Goal: Task Accomplishment & Management: Manage account settings

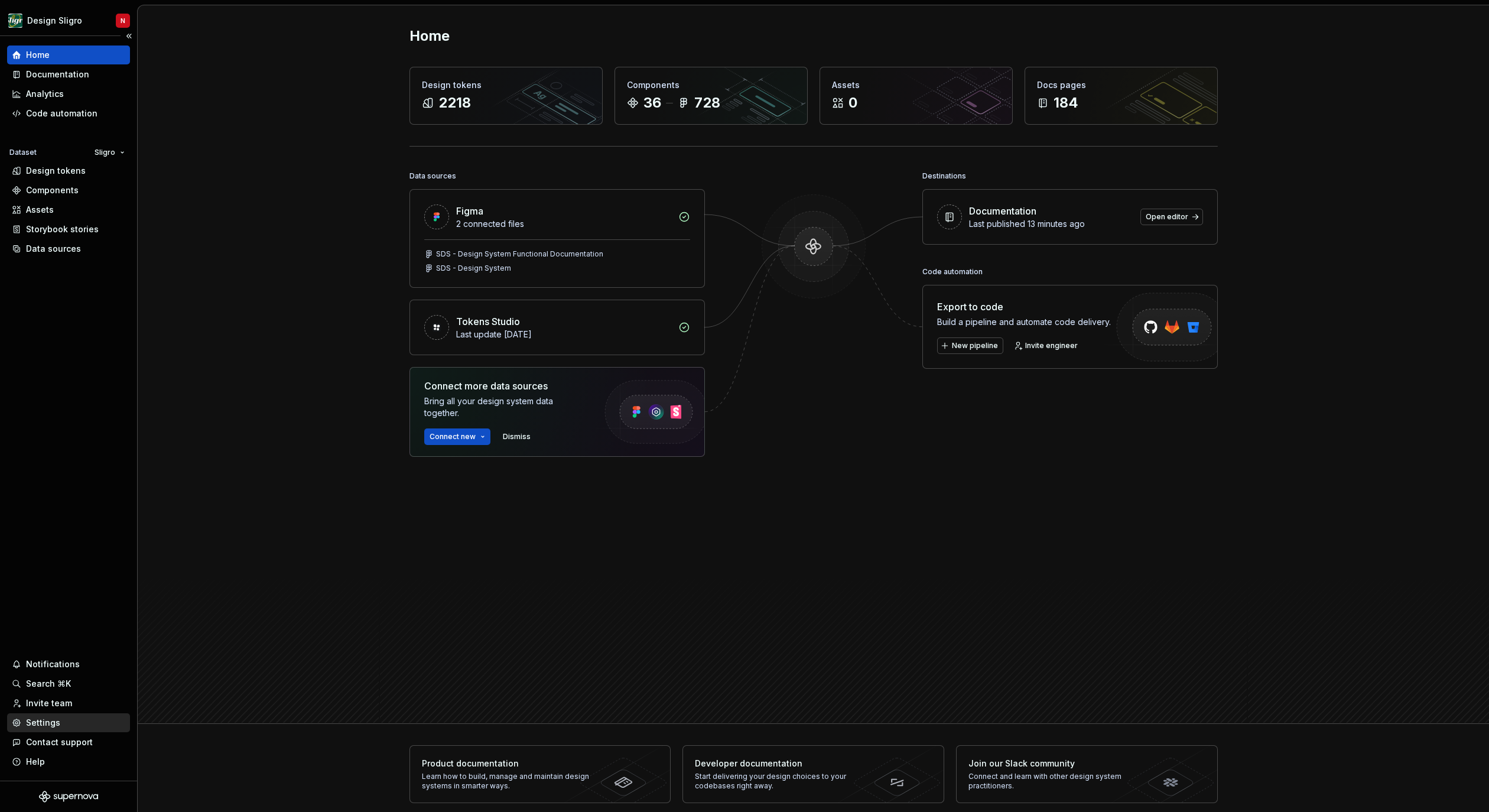
click at [65, 722] on div "Settings" at bounding box center [68, 722] width 114 height 12
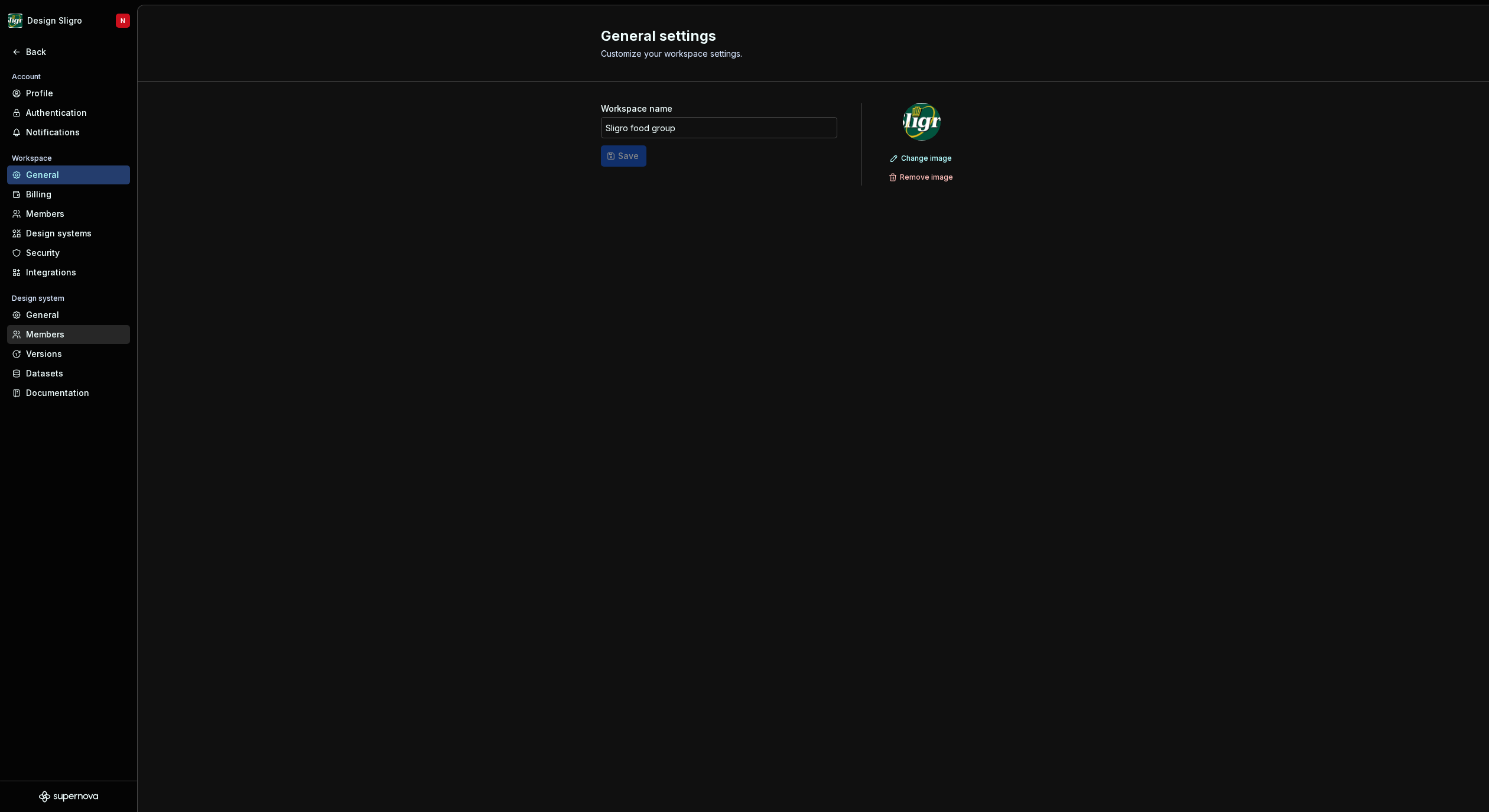
click at [56, 334] on div "Members" at bounding box center [75, 334] width 99 height 12
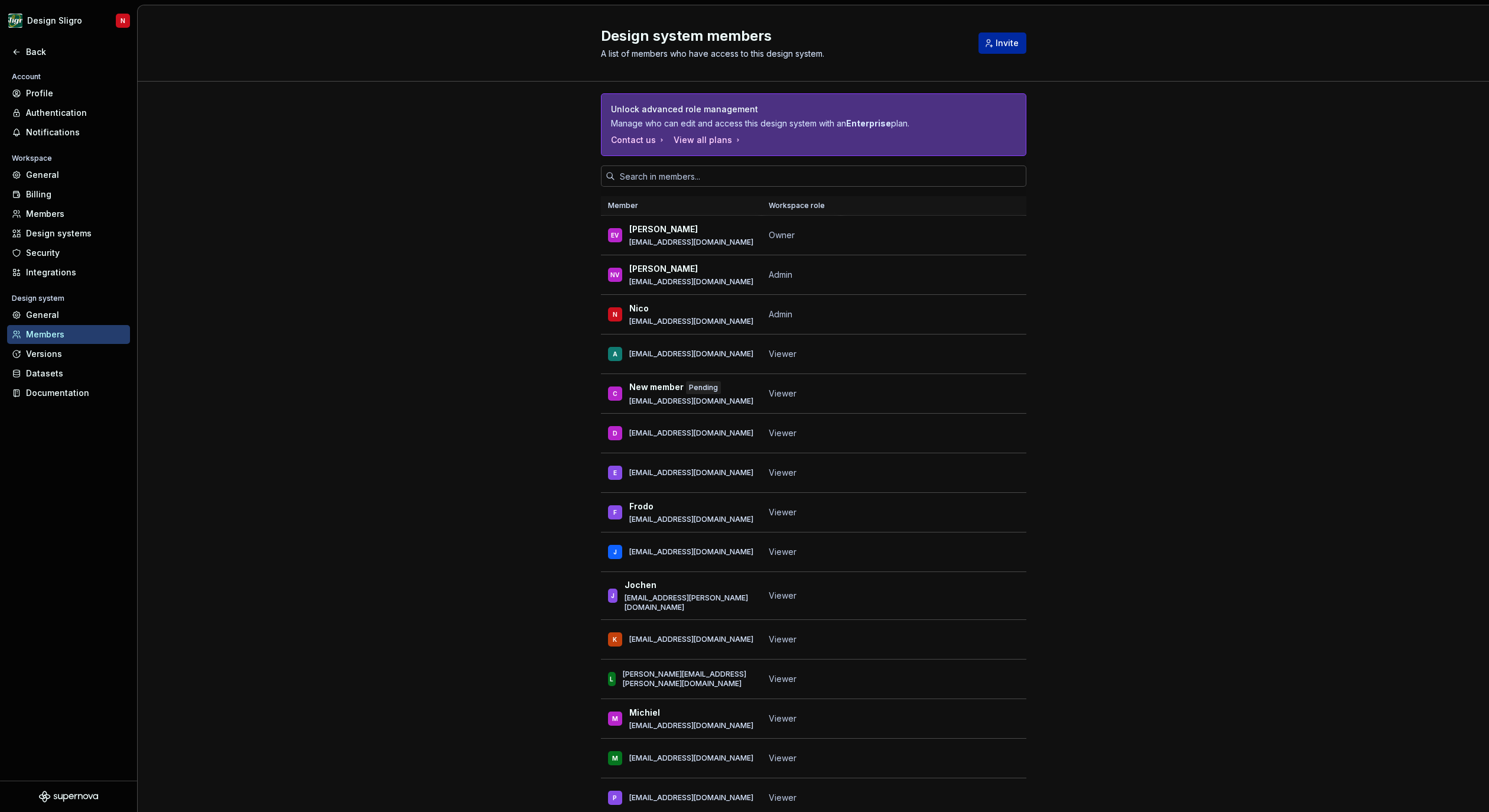
click at [1012, 47] on span "Invite" at bounding box center [1007, 43] width 23 height 12
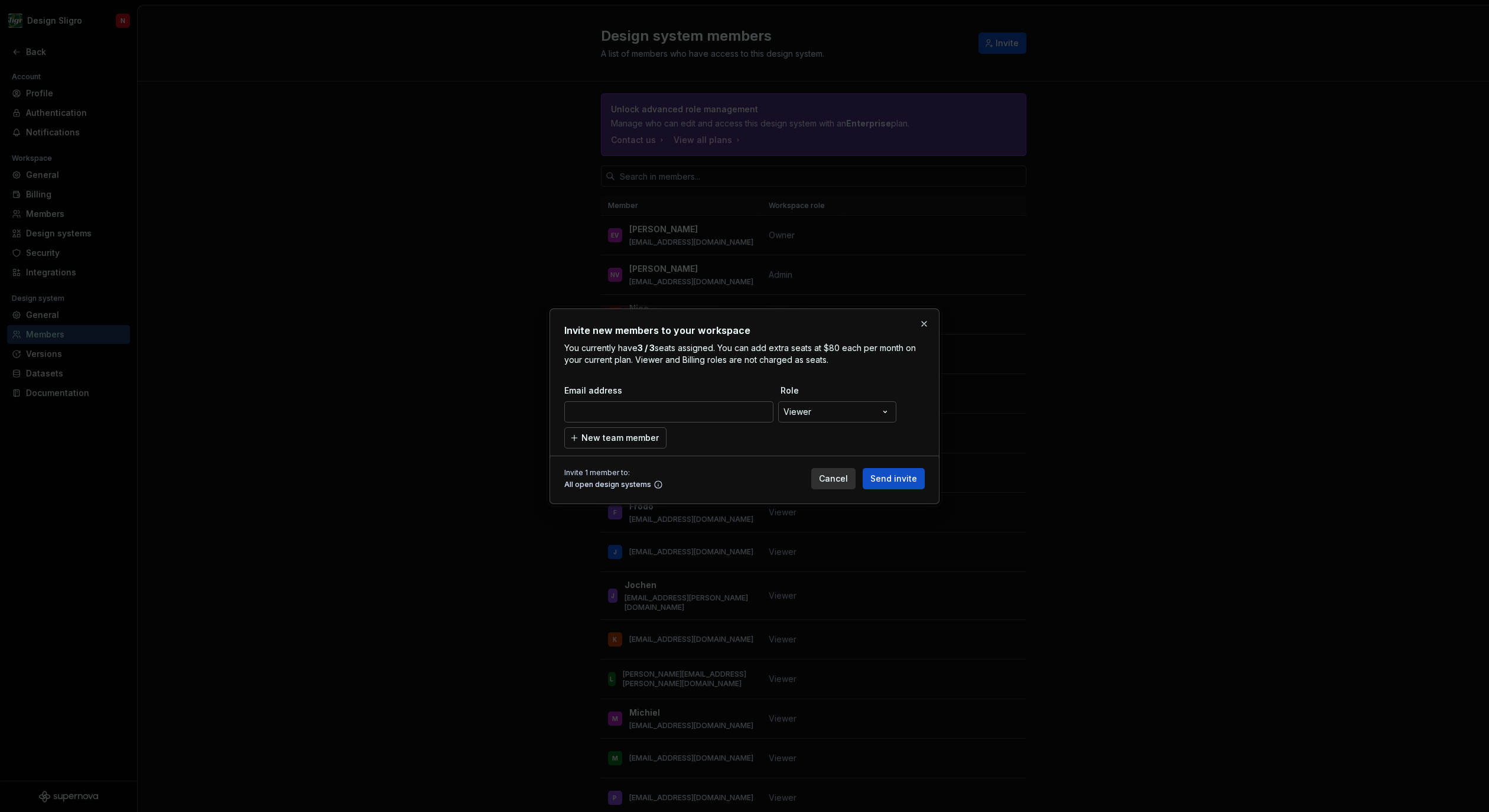
type input "[EMAIL_ADDRESS][DOMAIN_NAME]"
click at [894, 479] on span "Send invite" at bounding box center [894, 478] width 47 height 12
